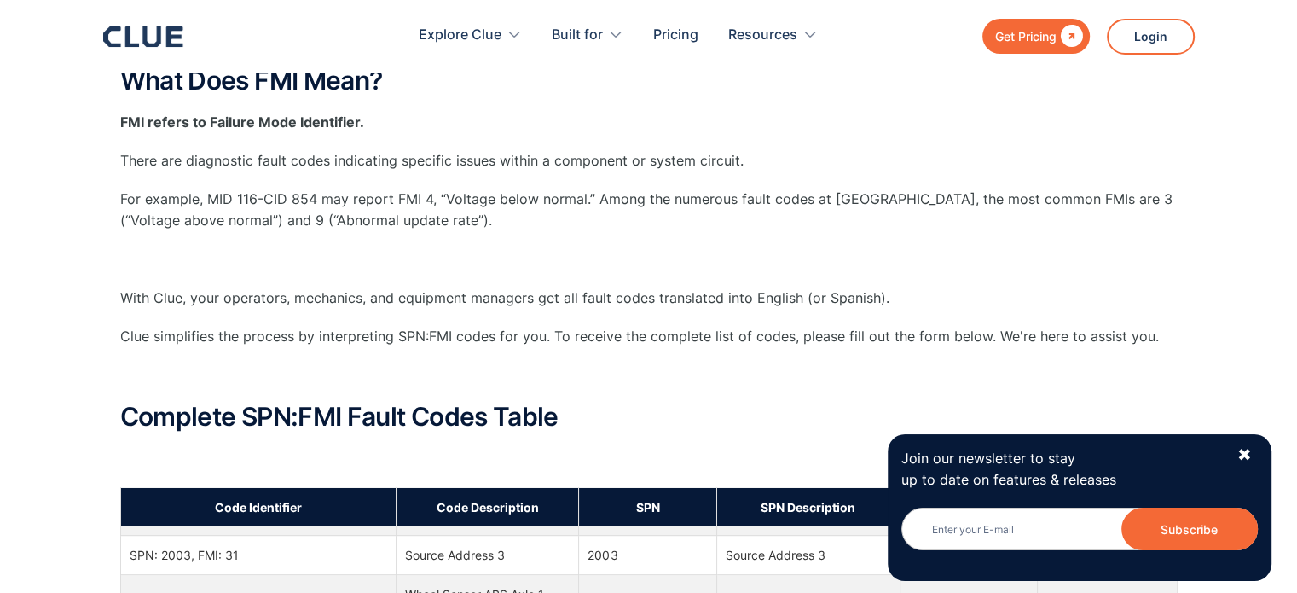
scroll to position [341, 0]
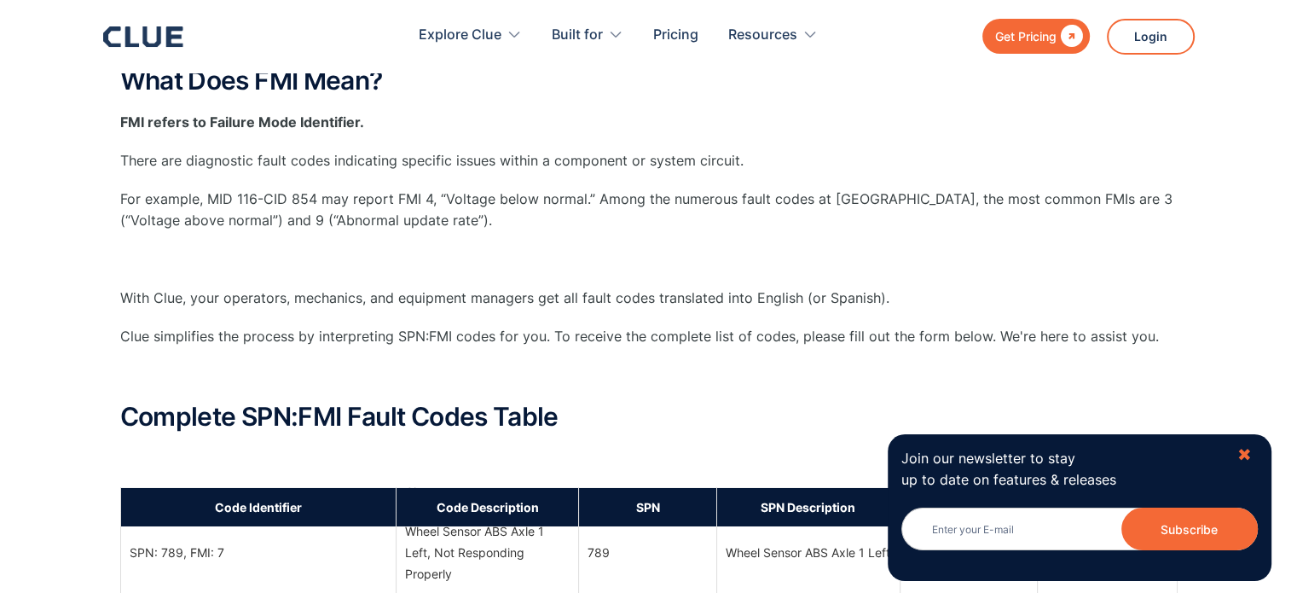
click at [1242, 449] on div "✖" at bounding box center [1244, 454] width 14 height 21
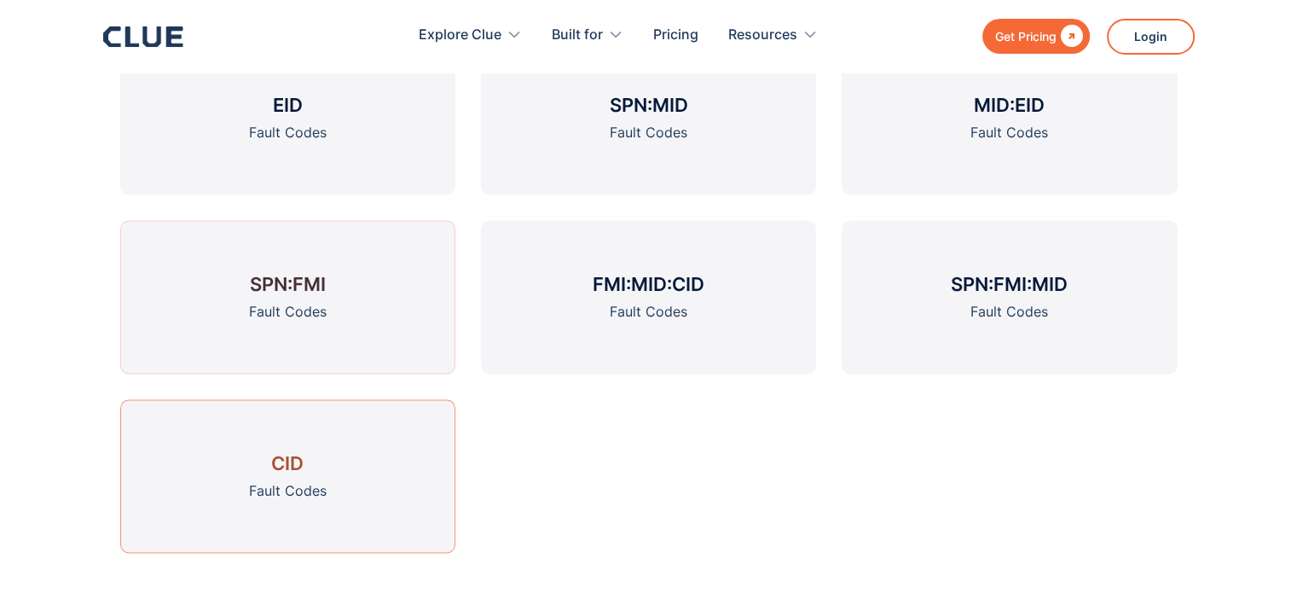
scroll to position [2302, 0]
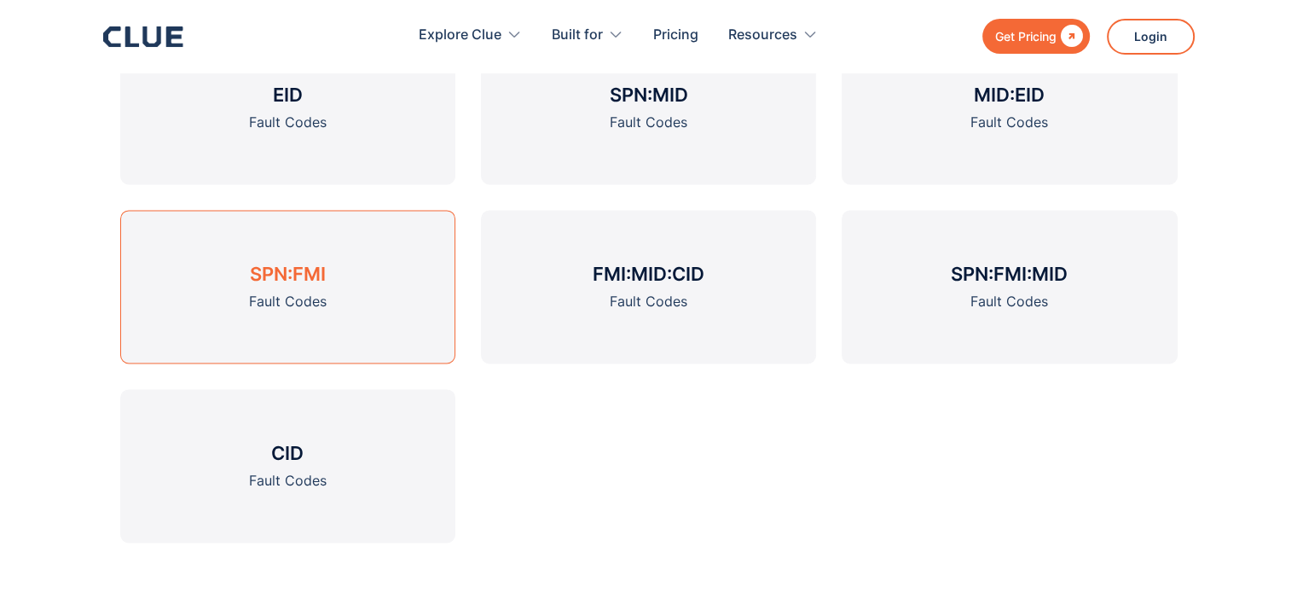
click at [274, 300] on div "Fault Codes" at bounding box center [288, 301] width 78 height 21
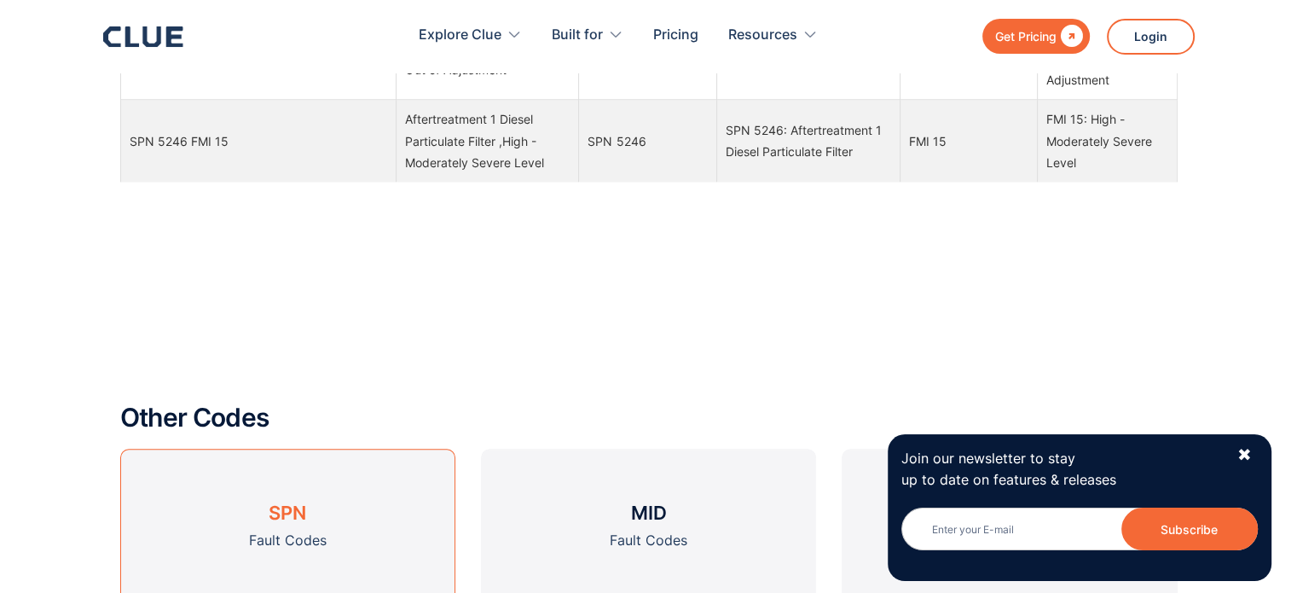
scroll to position [1876, 0]
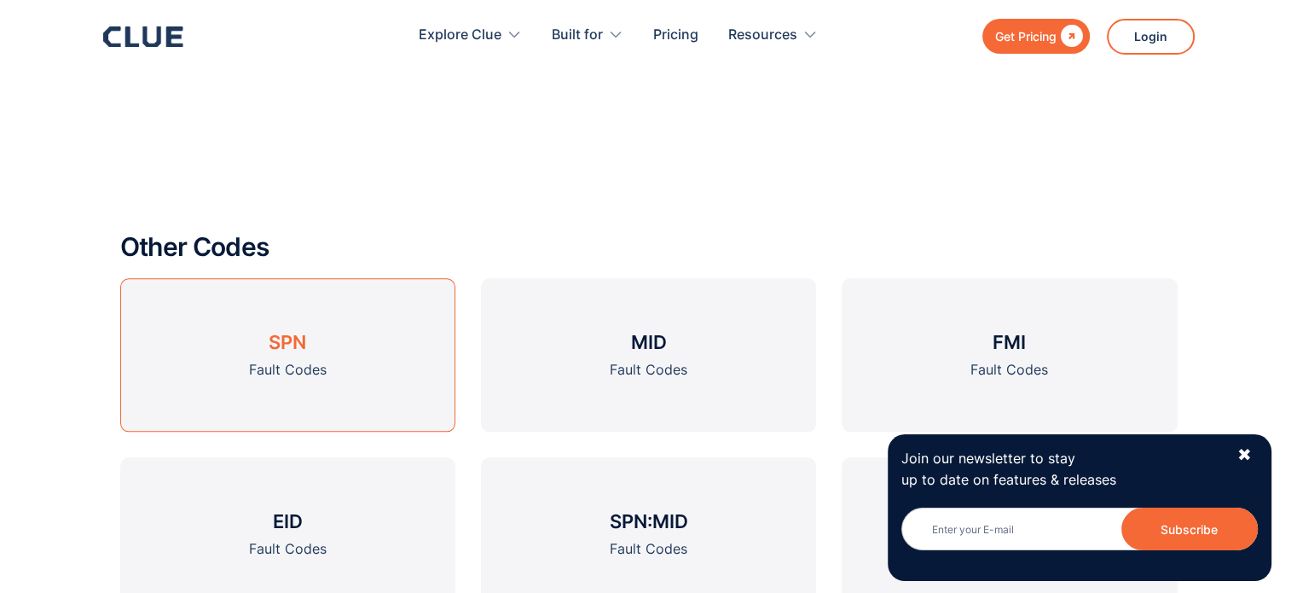
click at [291, 338] on h3 "SPN" at bounding box center [288, 342] width 38 height 26
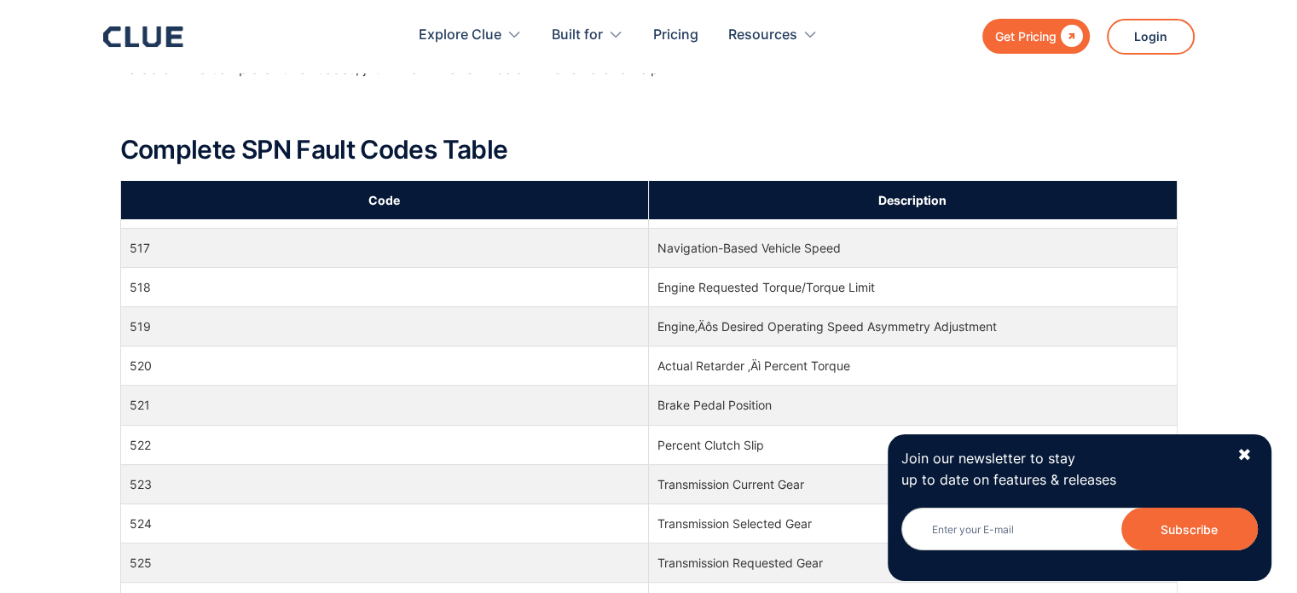
scroll to position [7758, 0]
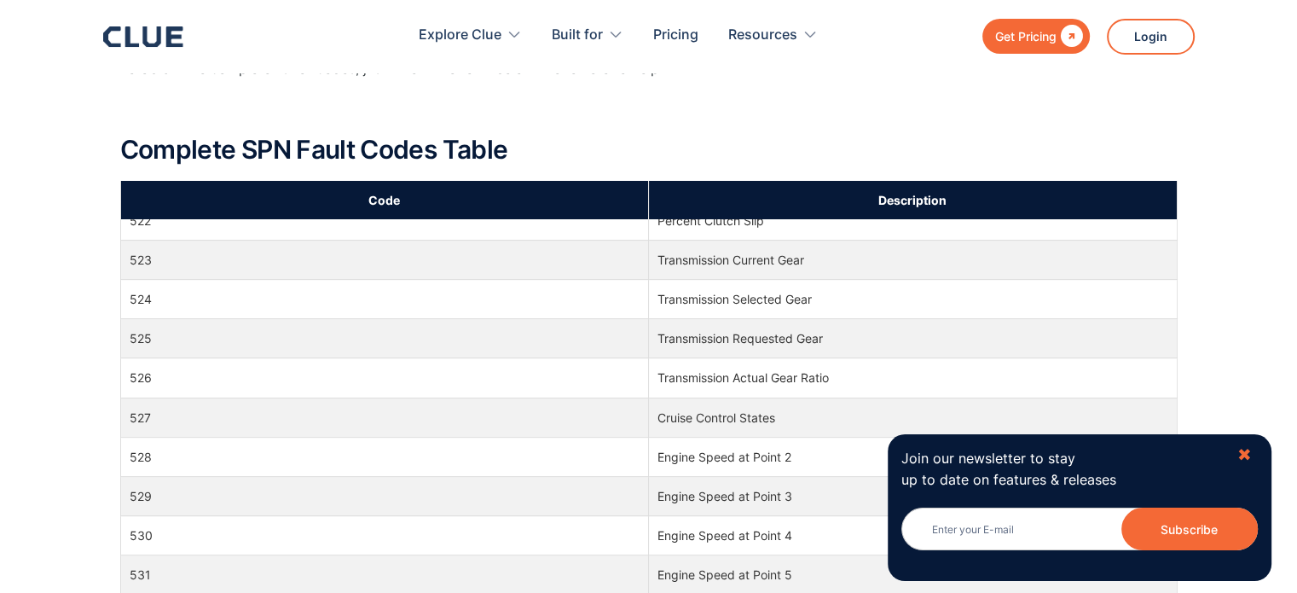
click at [1247, 460] on div "✖" at bounding box center [1244, 454] width 14 height 21
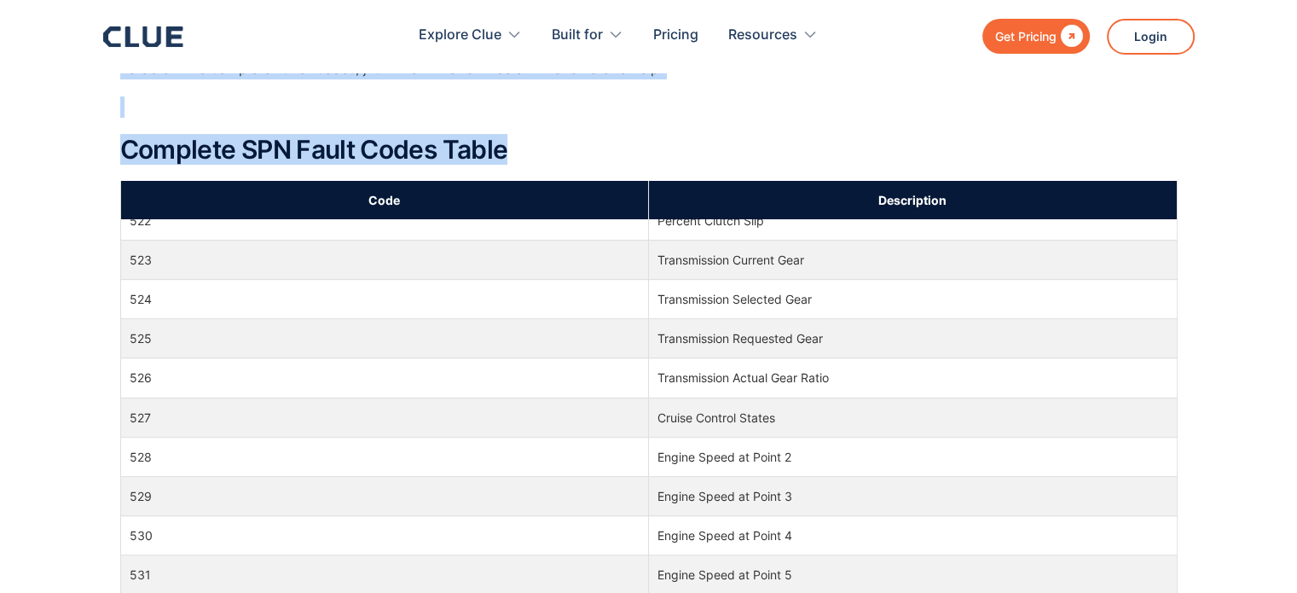
drag, startPoint x: 1175, startPoint y: 237, endPoint x: 1171, endPoint y: 249, distance: 12.4
click at [1171, 249] on div "What Does SPN Mean? SPN refers to Suspect Parameter Numbers. There are diagnost…" at bounding box center [648, 513] width 1297 height 1454
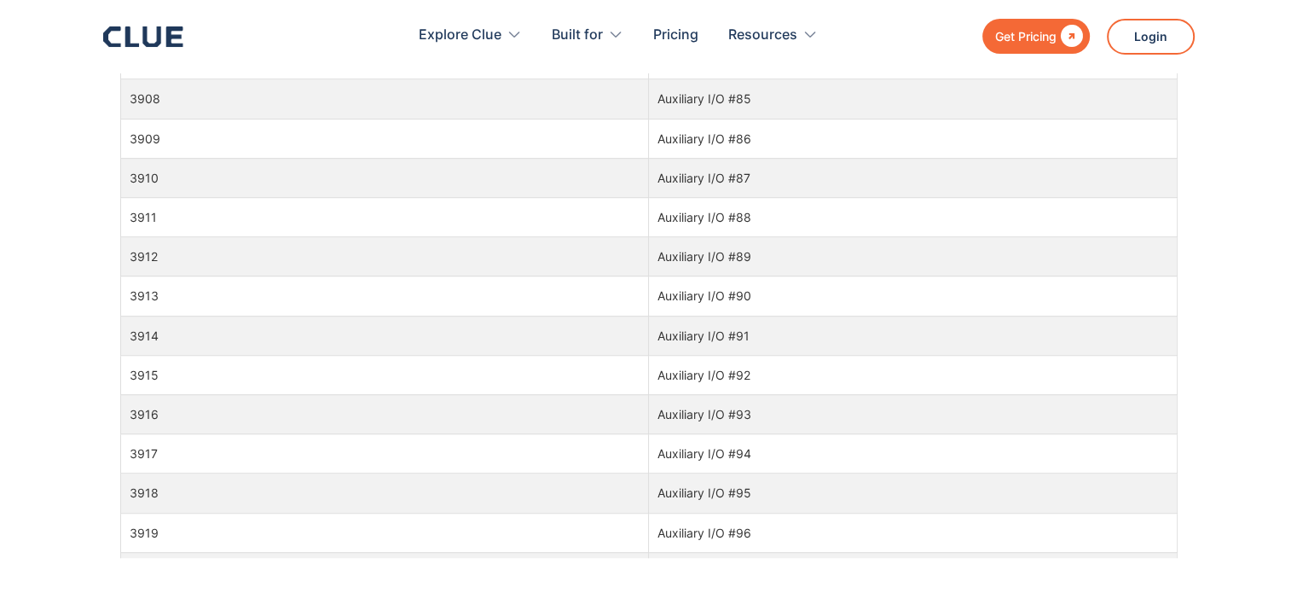
scroll to position [132311, 0]
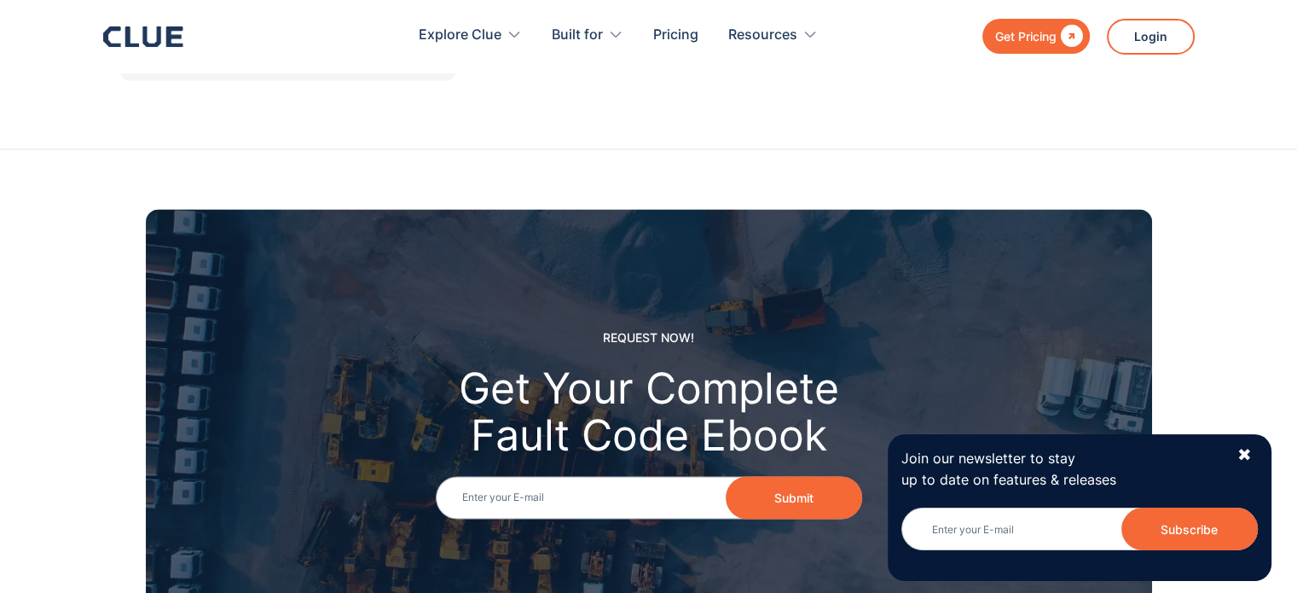
scroll to position [1876, 0]
